Goal: Submit feedback/report problem

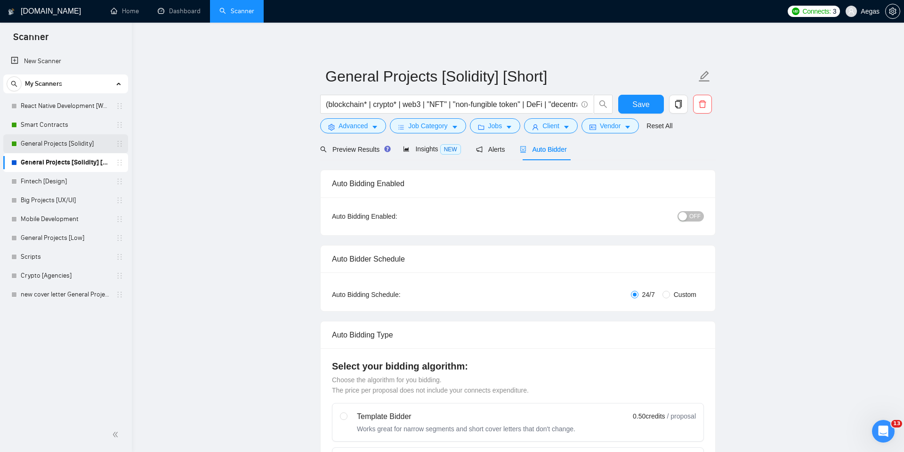
click at [70, 134] on link "General Projects [Solidity]" at bounding box center [65, 143] width 89 height 19
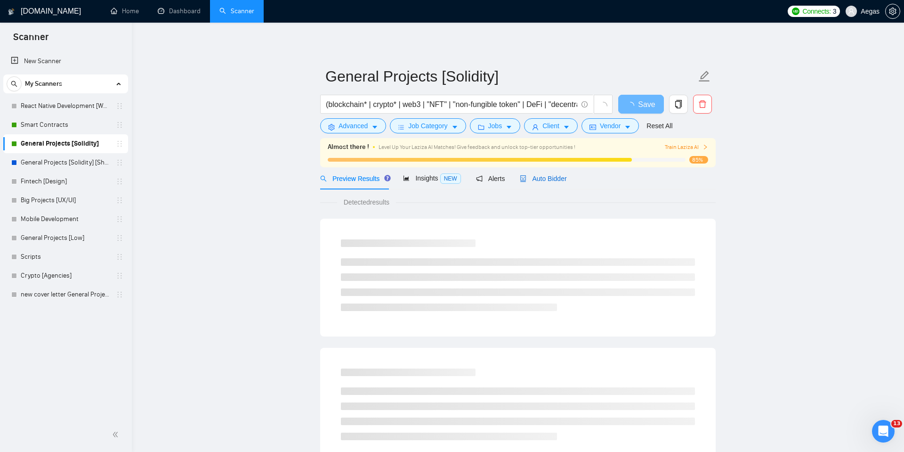
click at [560, 178] on span "Auto Bidder" at bounding box center [543, 179] width 47 height 8
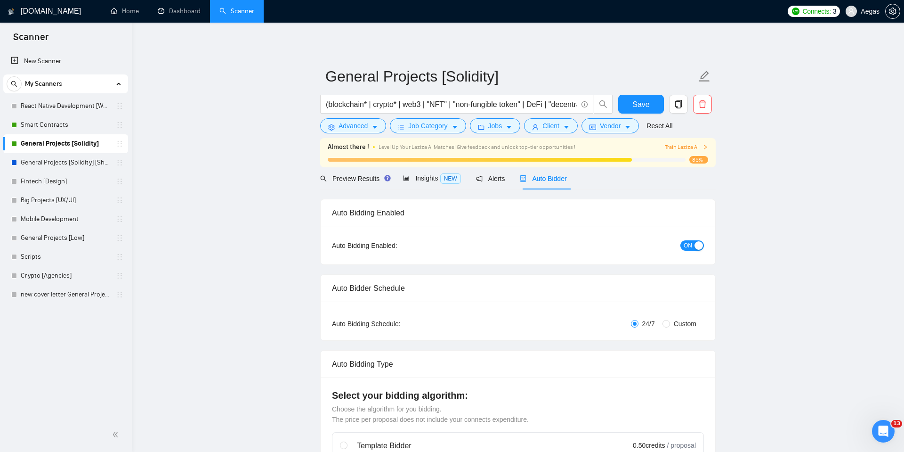
checkbox input "true"
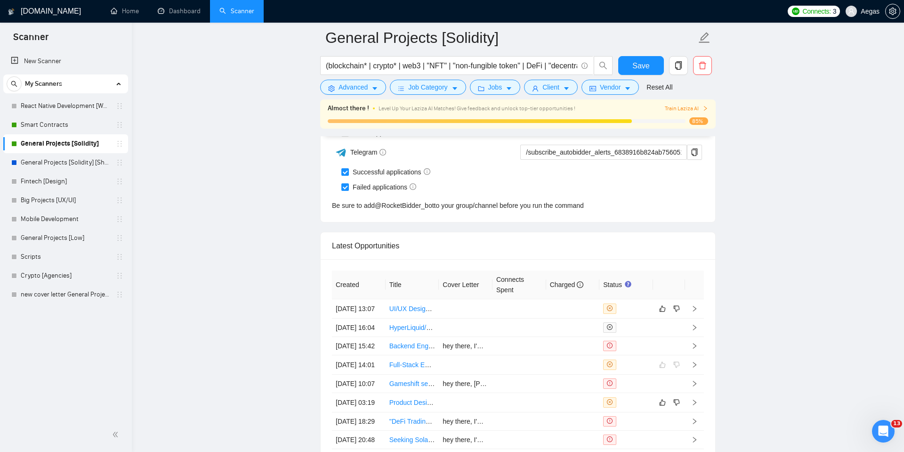
scroll to position [2518, 0]
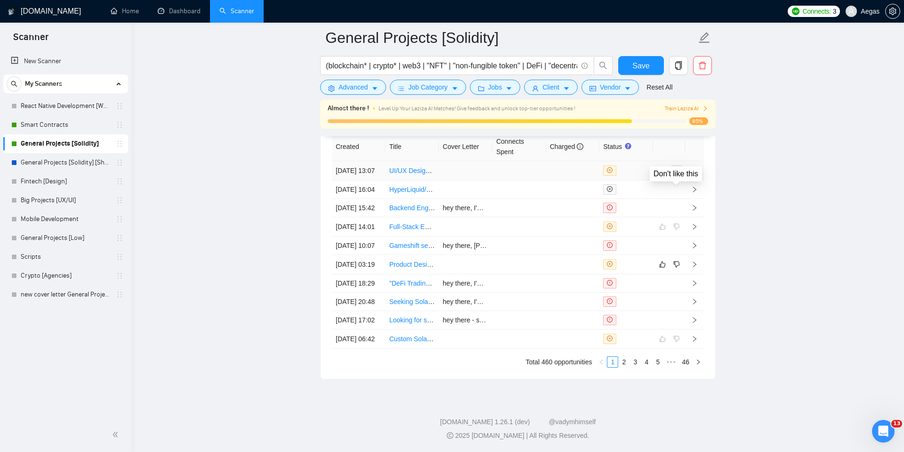
click at [678, 167] on icon "dislike" at bounding box center [676, 171] width 7 height 8
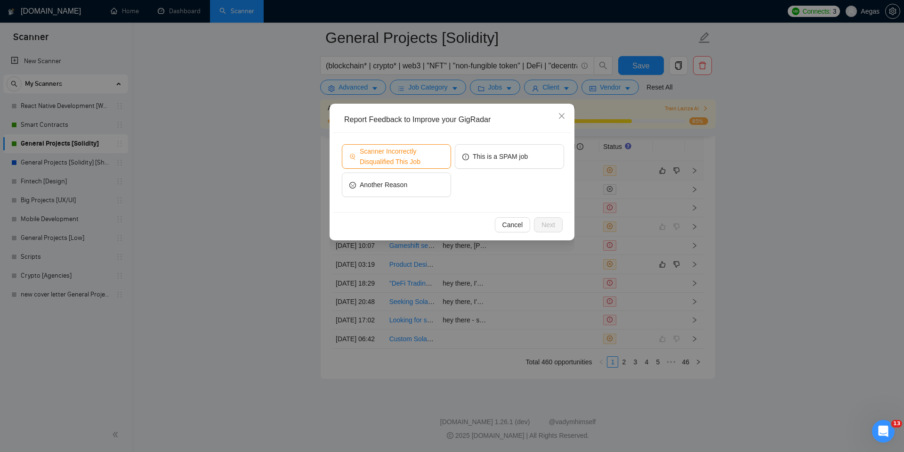
click at [420, 155] on span "Scanner Incorrectly Disqualified This Job" at bounding box center [402, 156] width 84 height 21
click at [551, 220] on span "Next" at bounding box center [549, 224] width 14 height 10
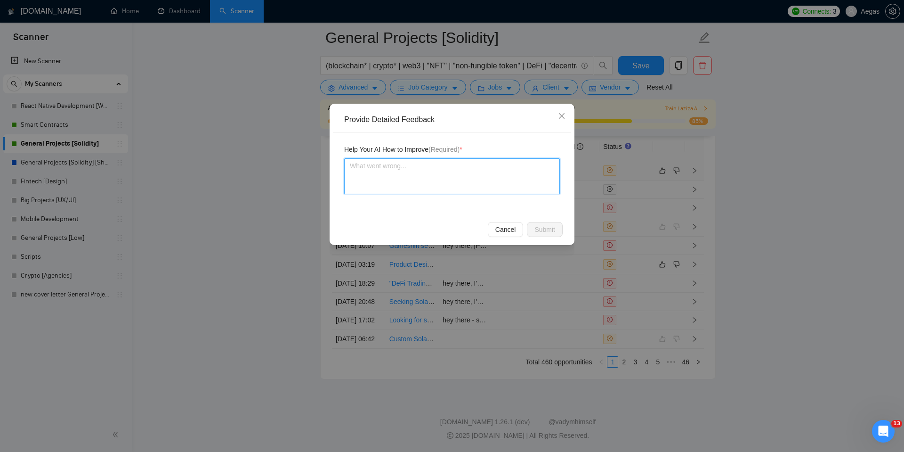
click at [479, 186] on textarea at bounding box center [452, 176] width 216 height 36
type textarea "I"
type textarea "I h"
type textarea "I ha"
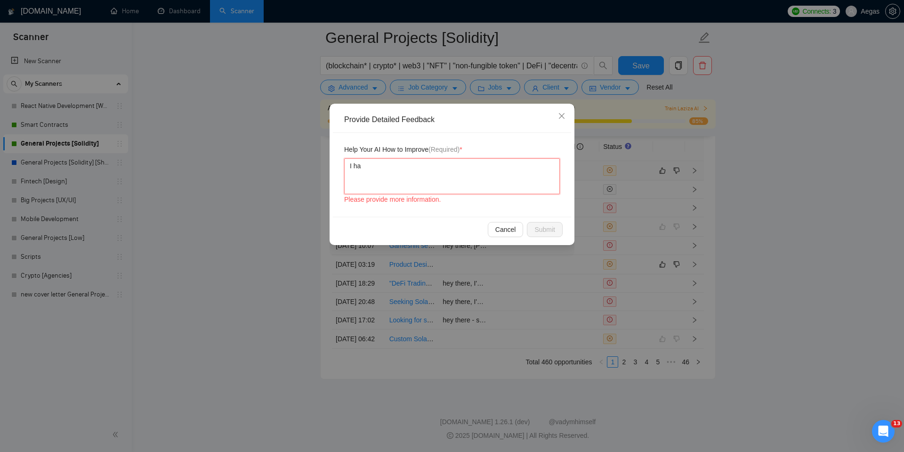
type textarea "I hav"
type textarea "I have"
type textarea "I havev"
type textarea "I have"
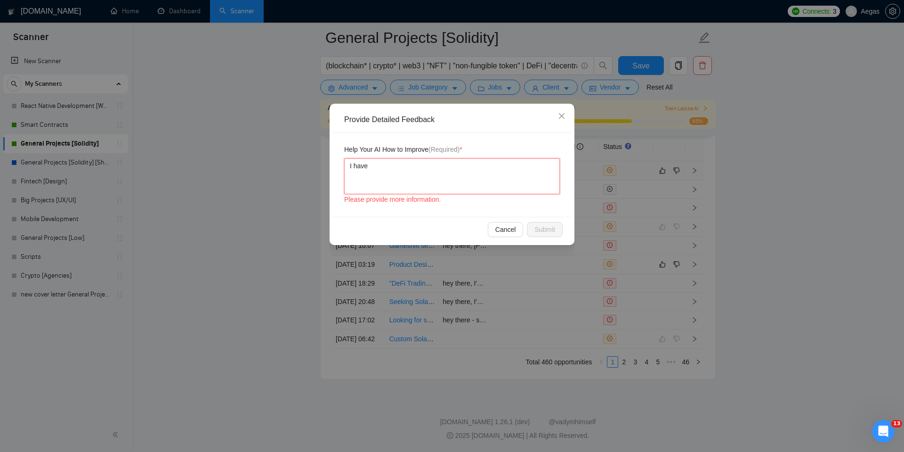
type textarea "I have e"
type textarea "I have ez"
type textarea "I have e"
type textarea "I have ex"
type textarea "I have exp"
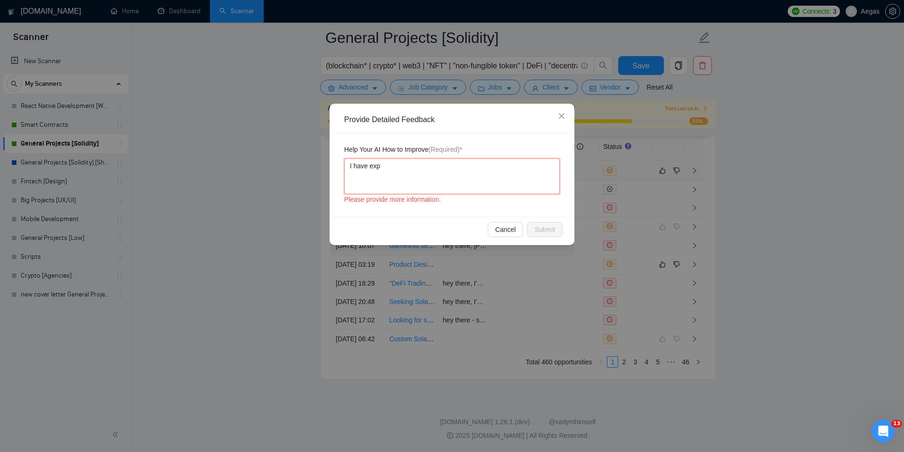
type textarea "I have experience"
type textarea "I have experience w"
type textarea "I have experience wi"
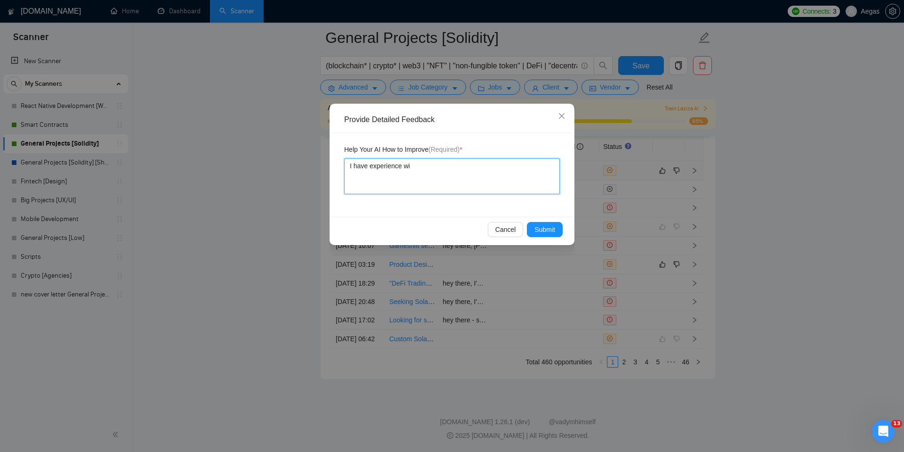
type textarea "I have experience wit"
type textarea "I have experience with"
type textarea "I have experience with U"
type textarea "I have experience with UI"
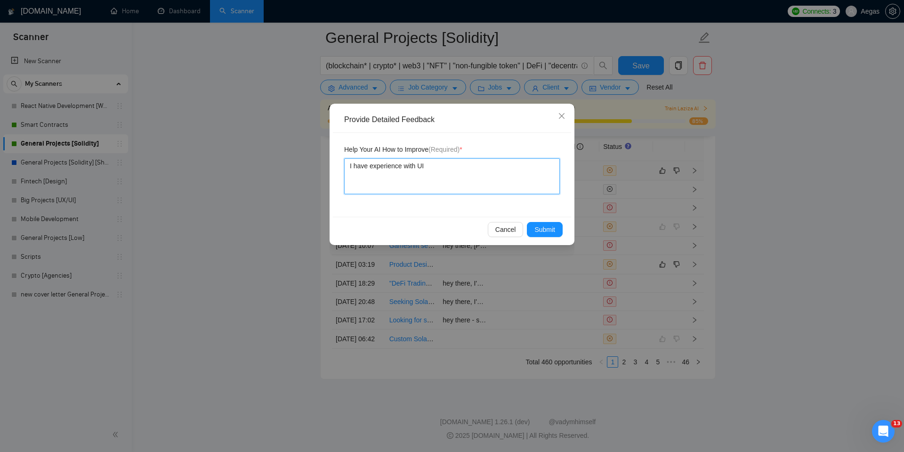
type textarea "I have experience with UI/"
type textarea "I have experience with UI/U"
type textarea "I have experience with UI/UX"
type textarea "I have experience with UI/UX,"
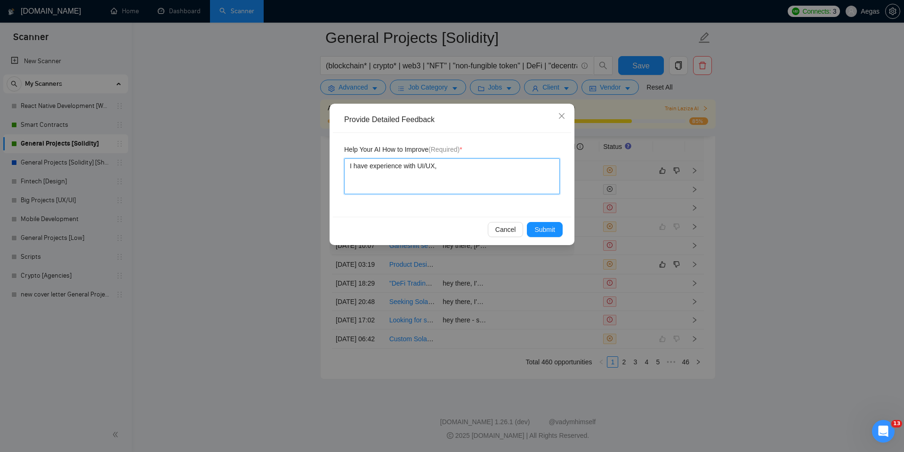
type textarea "I have experience with UI/UX, p"
type textarea "I have experience with UI/UX, pl"
type textarea "I have experience with UI/UX, ple"
type textarea "I have experience with UI/UX, plea"
type textarea "I have experience with UI/UX, pleas"
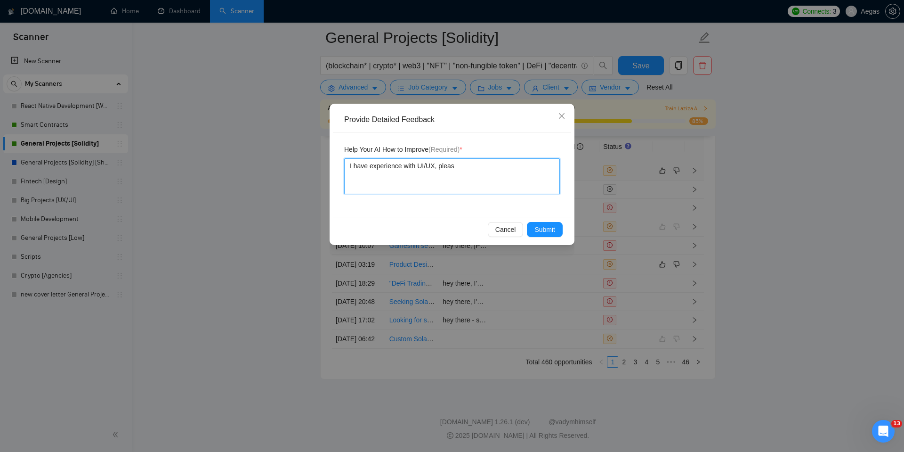
type textarea "I have experience with UI/UX, please"
type textarea "I have experience with UI/UX, please i"
type textarea "I have experience with UI/UX, please in"
type textarea "I have experience with UI/UX, please inc"
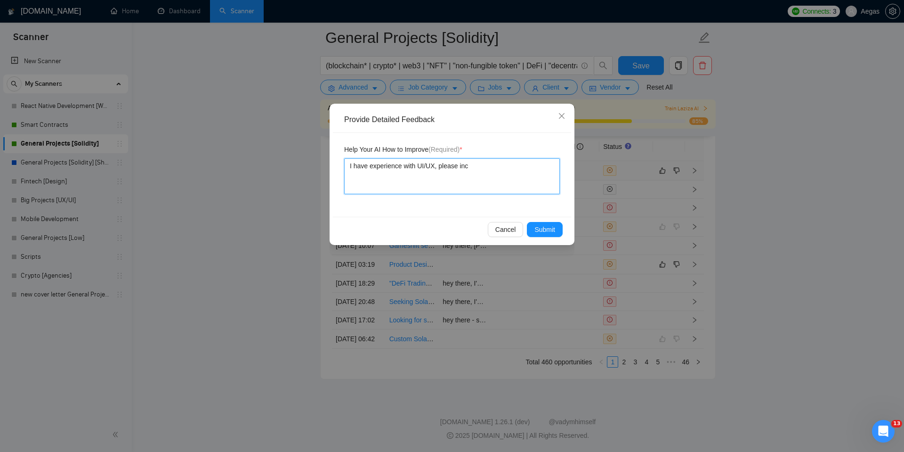
type textarea "I have experience with UI/UX, please incl"
type textarea "I have experience with UI/UX, please inclu"
type textarea "I have experience with UI/UX, please includ"
type textarea "I have experience with UI/UX, please include"
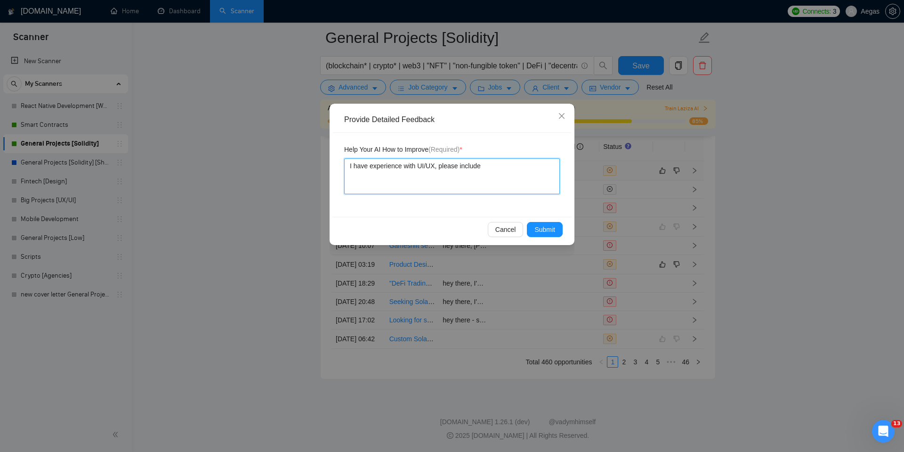
type textarea "I have experience with UI/UX, please include i"
type textarea "I have experience with UI/UX, please include it"
type textarea "I have experience with UI/UX, please include i"
type textarea "I have experience with UI/UX, please include"
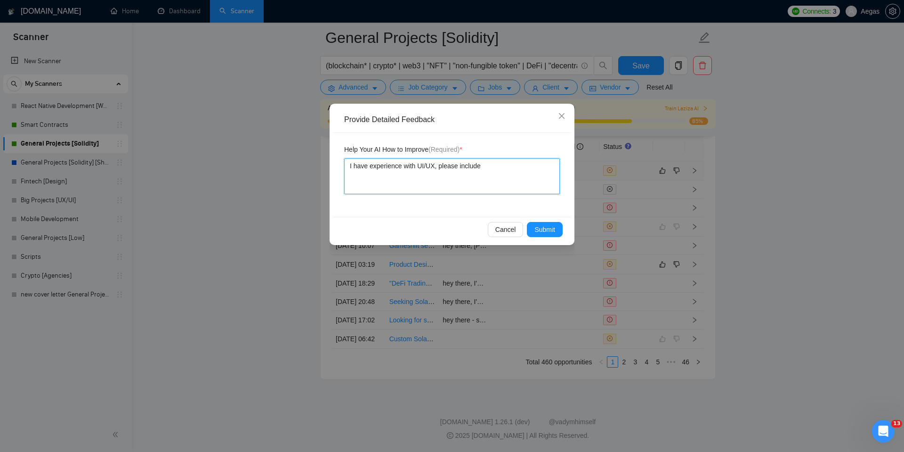
type textarea "I have experience with UI/UX, please includ"
type textarea "I have experience with UI/UX, please inclu"
type textarea "I have experience with UI/UX, please incl"
type textarea "I have experience with UI/UX, please inc"
type textarea "I have experience with UI/UX, please in"
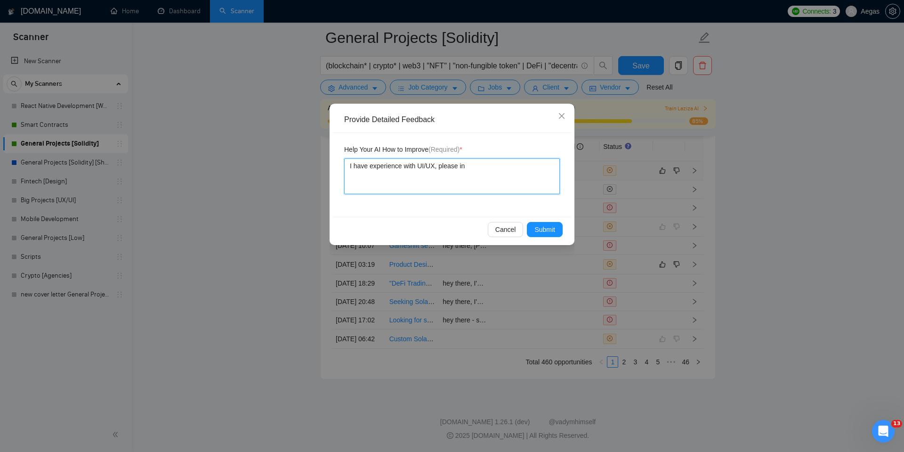
type textarea "I have experience with UI/UX, please i"
type textarea "I have experience with UI/UX, please"
type textarea "I have experience with UI/UX, pleas"
type textarea "I have experience with UI/UX, plea"
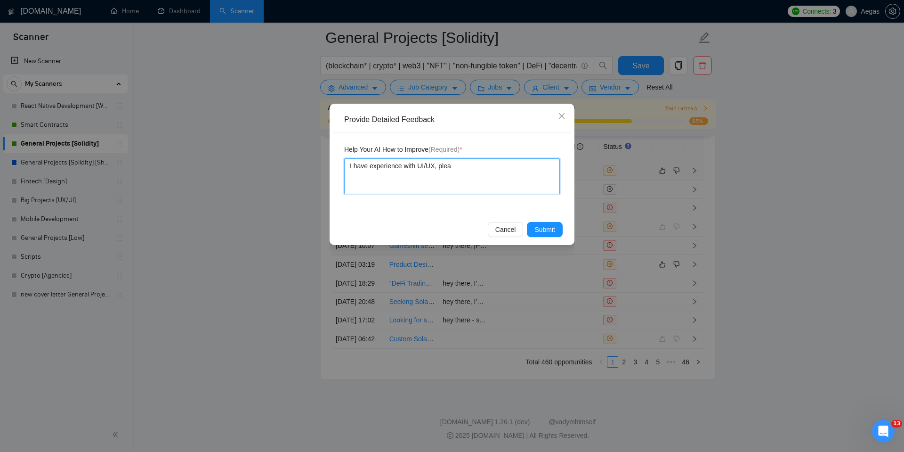
type textarea "I have experience with UI/UX, ple"
type textarea "I have experience with UI/UX, pl"
type textarea "I have experience with UI/UX, p"
type textarea "I have experience with UI/UX,"
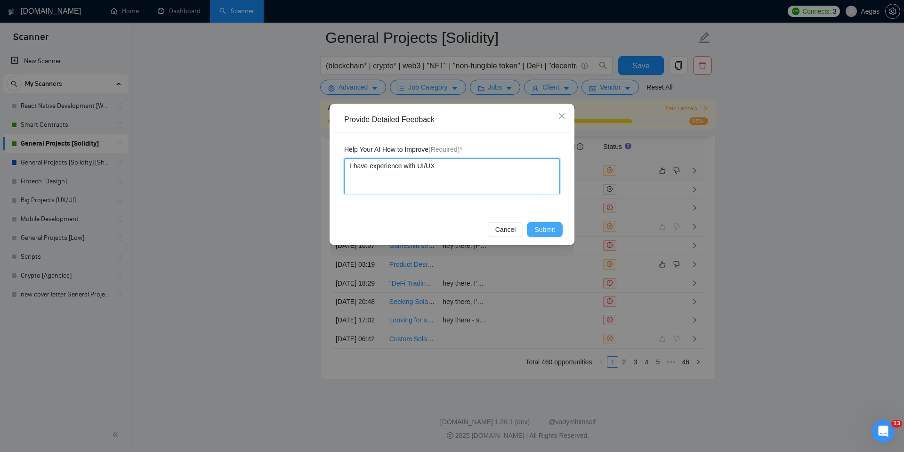
type textarea "I have experience with UI/UX"
click at [543, 234] on span "Submit" at bounding box center [545, 229] width 21 height 10
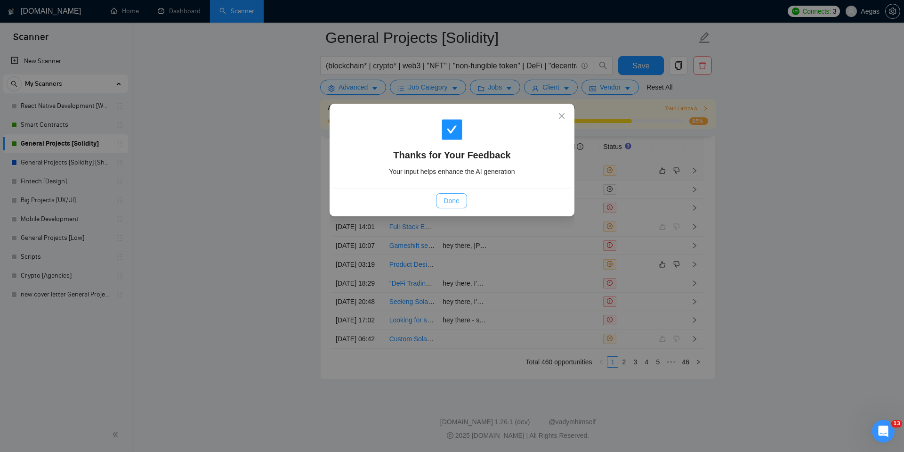
click at [461, 199] on button "Done" at bounding box center [451, 200] width 31 height 15
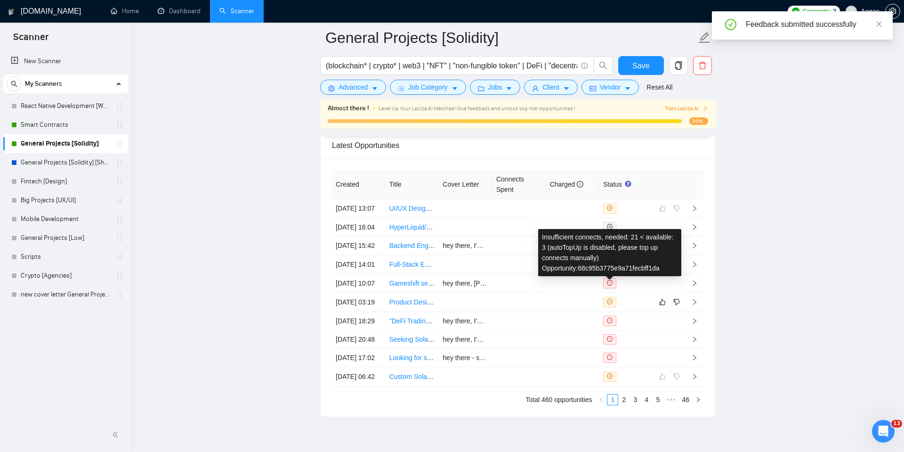
scroll to position [2420, 0]
